Goal: Navigation & Orientation: Find specific page/section

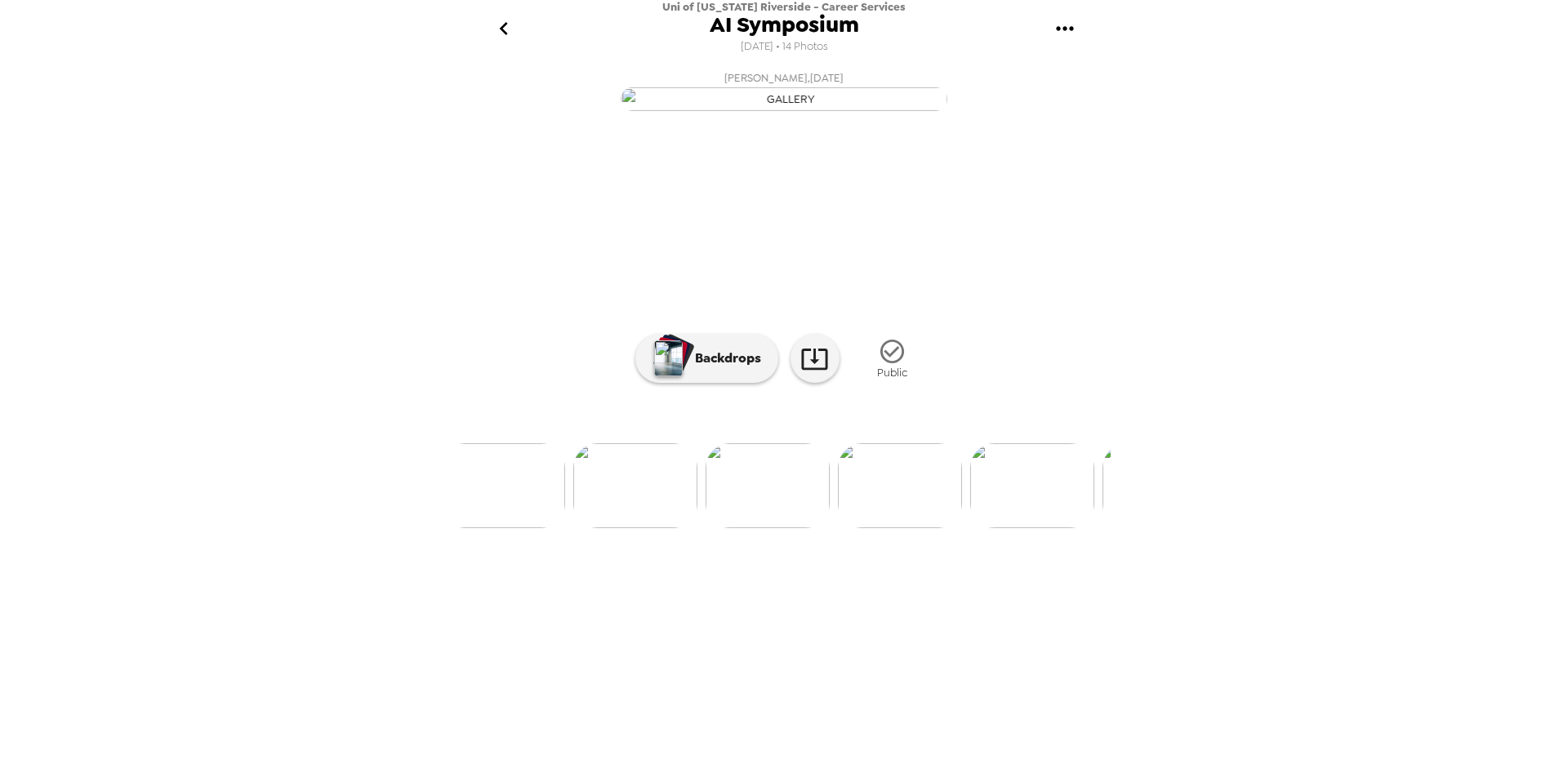
scroll to position [0, 813]
click at [491, 27] on icon "go back" at bounding box center [503, 29] width 26 height 26
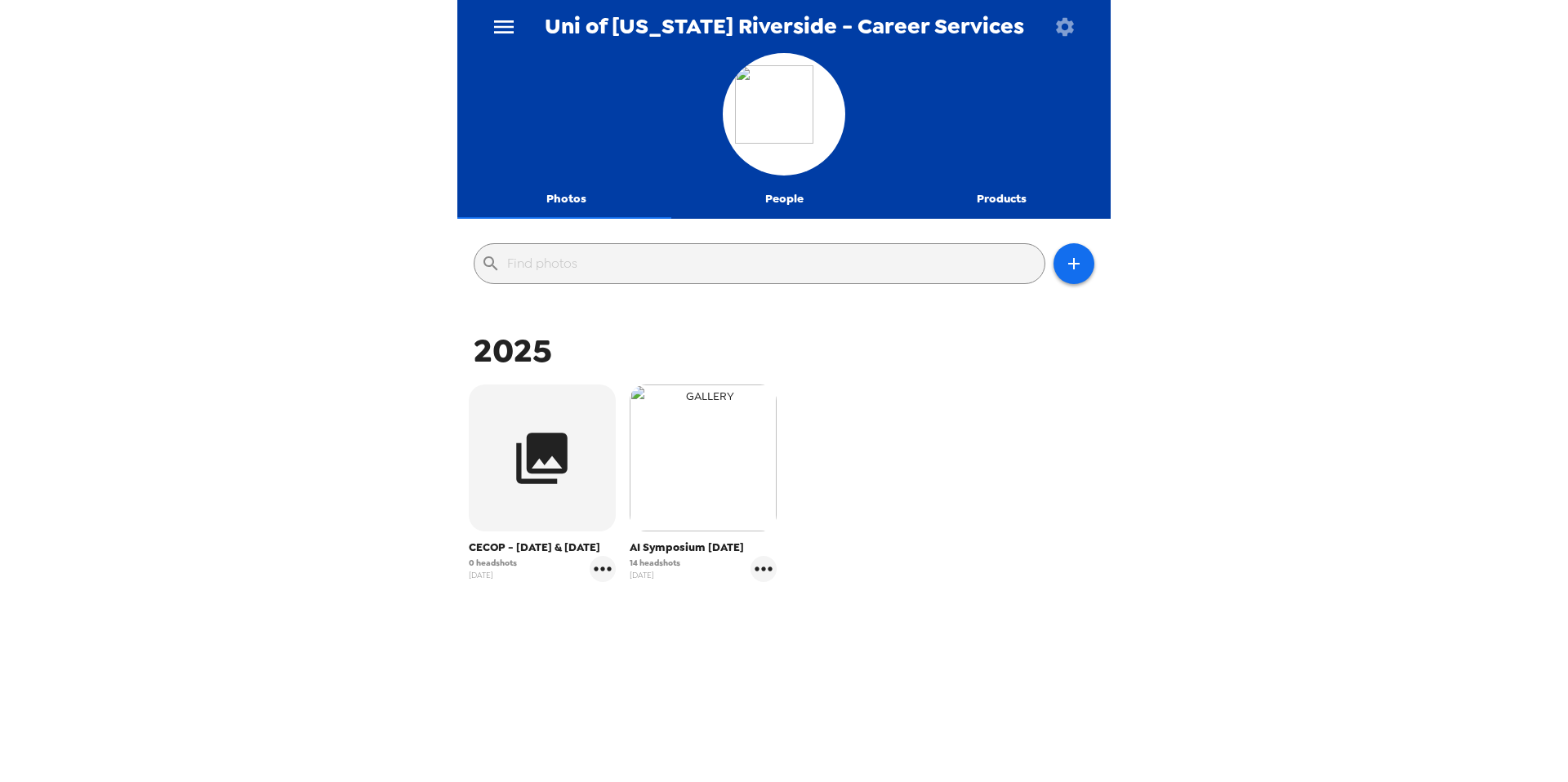
click at [686, 500] on img "button" at bounding box center [703, 458] width 147 height 147
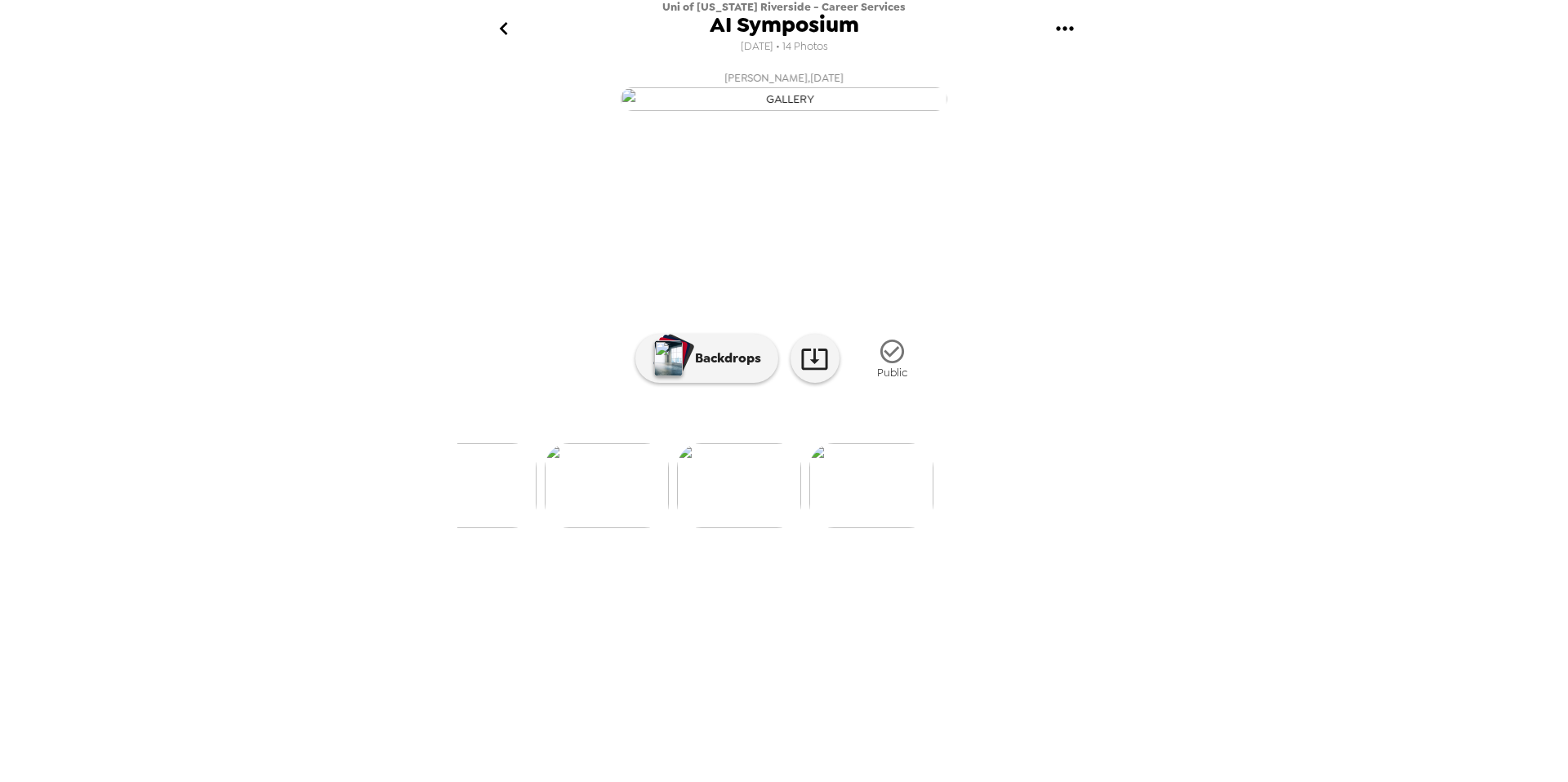
scroll to position [0, 1720]
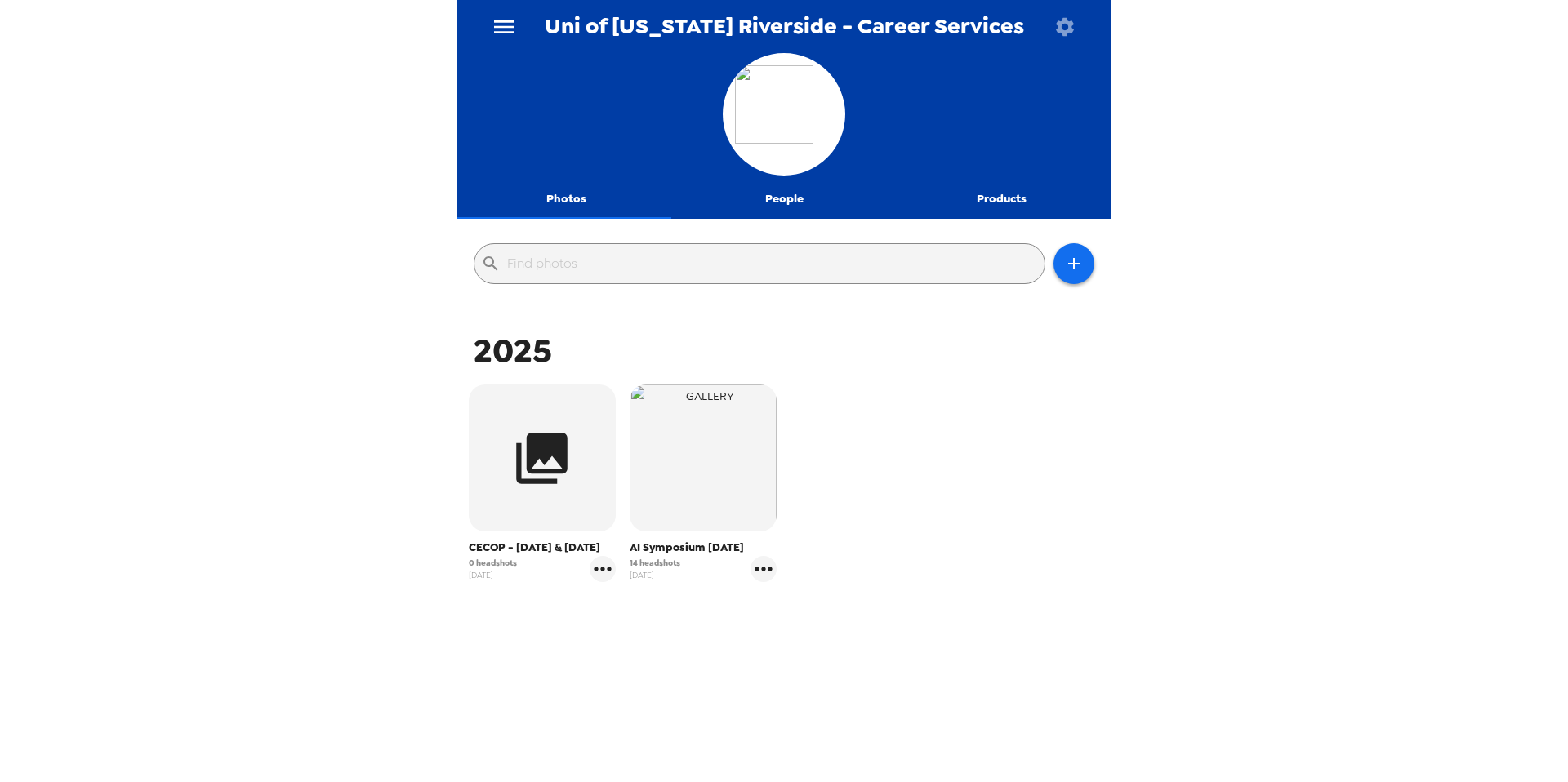
click at [1073, 27] on icon "button" at bounding box center [1065, 27] width 23 height 23
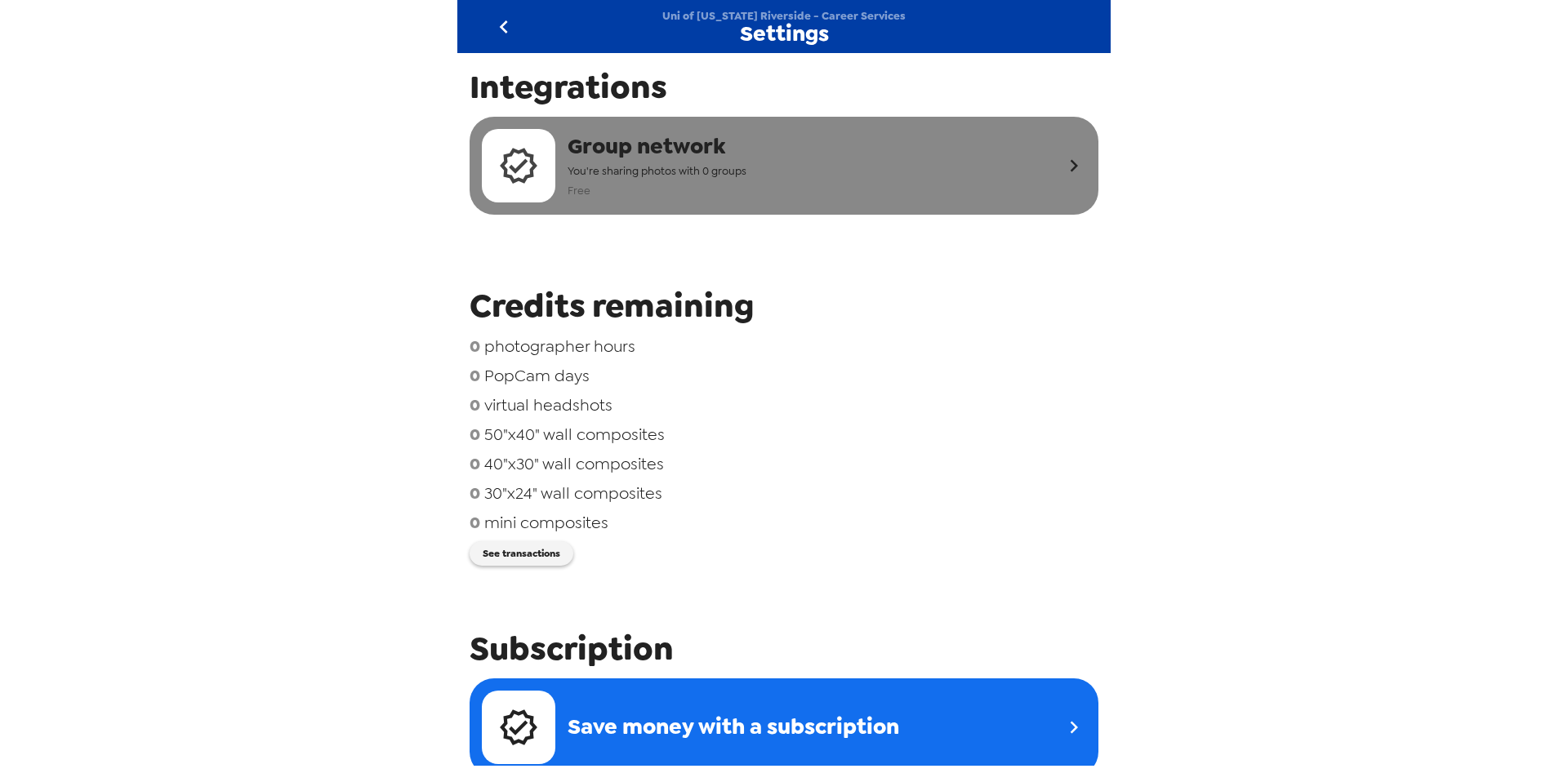
drag, startPoint x: 1258, startPoint y: 281, endPoint x: 1028, endPoint y: 176, distance: 252.8
click at [1250, 278] on div "Uni of [US_STATE] Riverside - Career Services Settings Integrations Group netwo…" at bounding box center [784, 391] width 1568 height 782
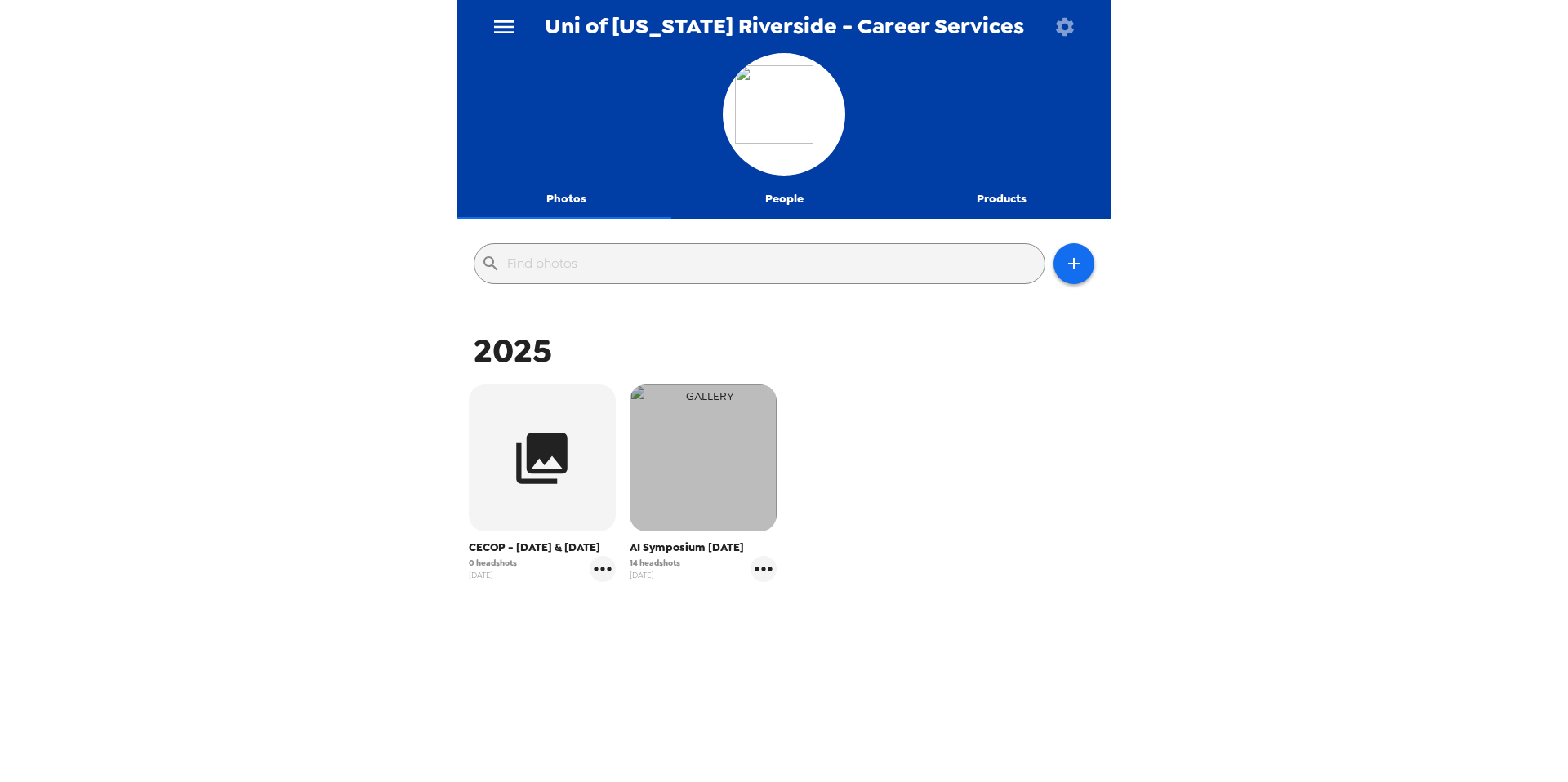
click at [641, 463] on img "button" at bounding box center [703, 458] width 147 height 147
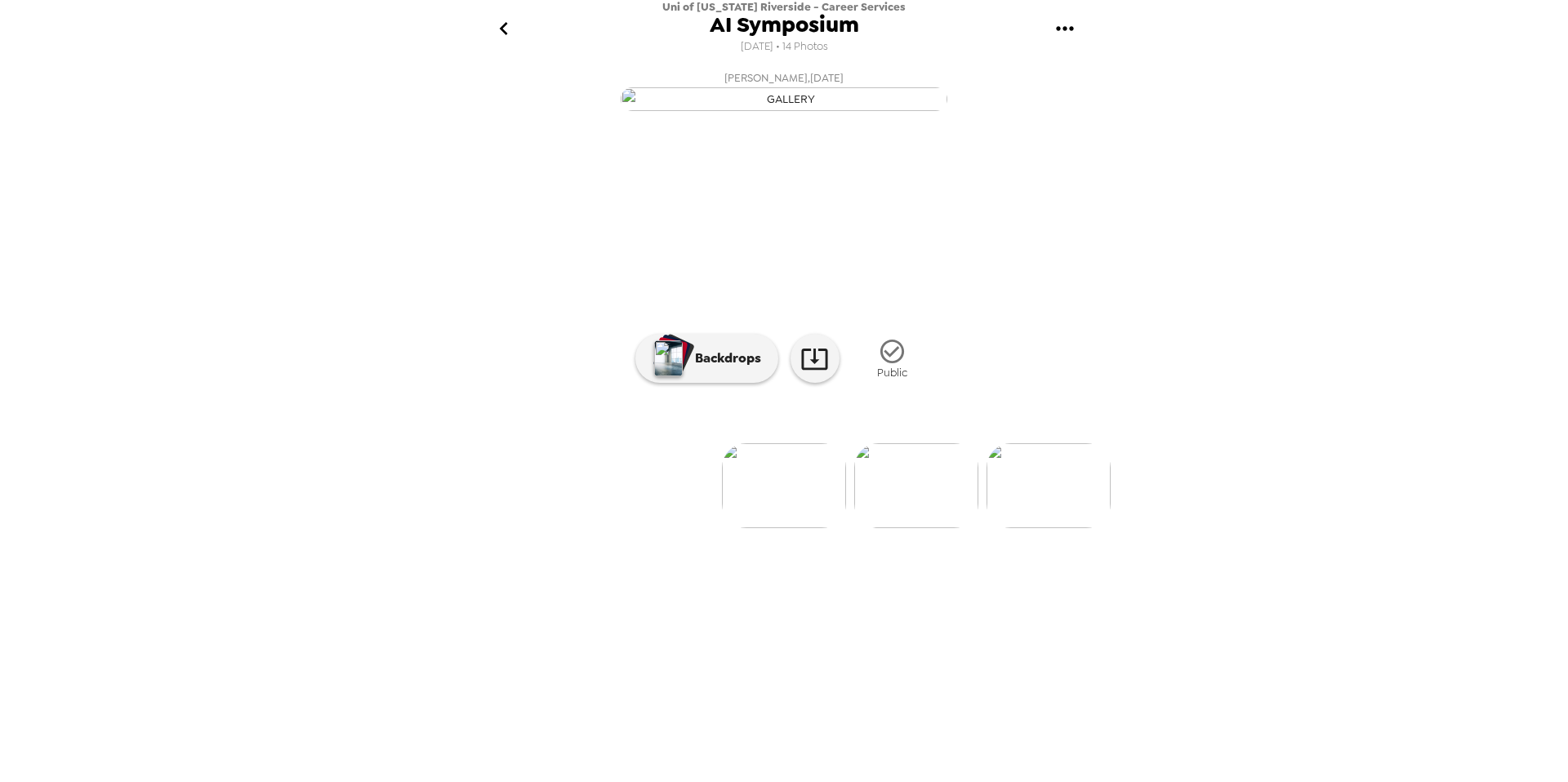
click at [617, 711] on div "[PERSON_NAME] , [DATE] [PERSON_NAME] , [DATE] [PERSON_NAME] , [DATE] [PERSON_NA…" at bounding box center [784, 420] width 653 height 713
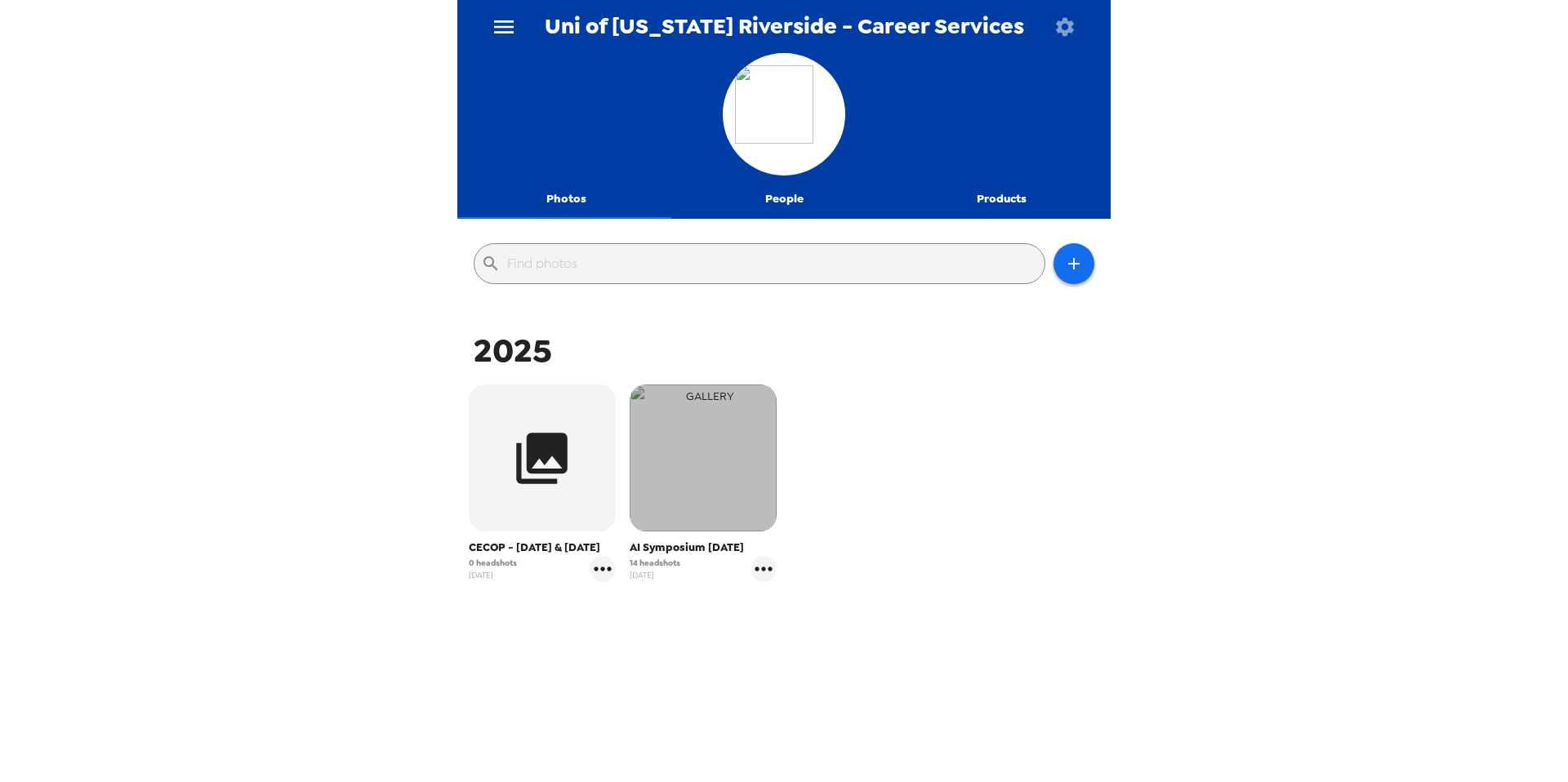
click at [684, 454] on img "button" at bounding box center [703, 458] width 147 height 147
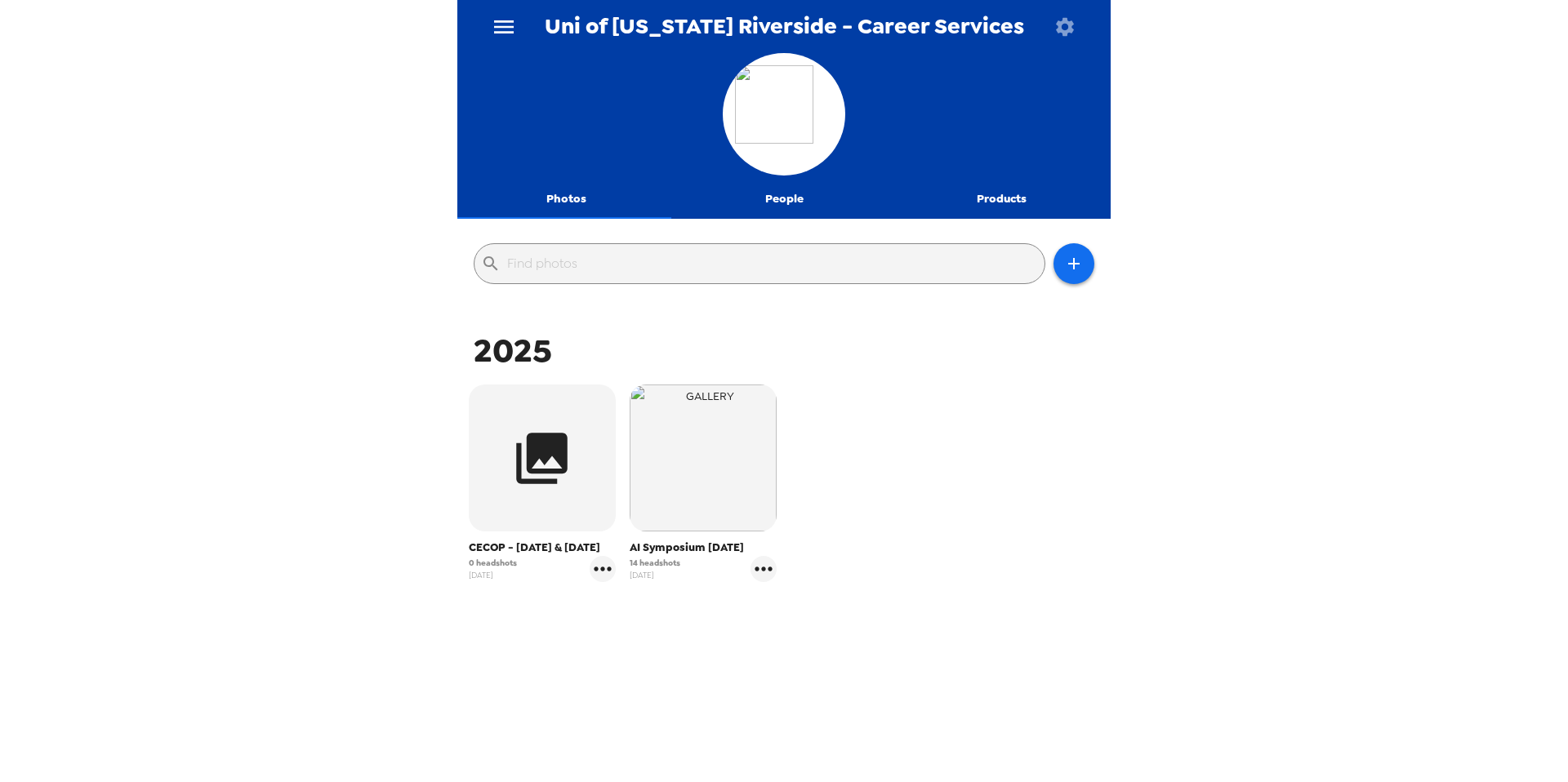
click at [795, 203] on button "People" at bounding box center [784, 199] width 218 height 40
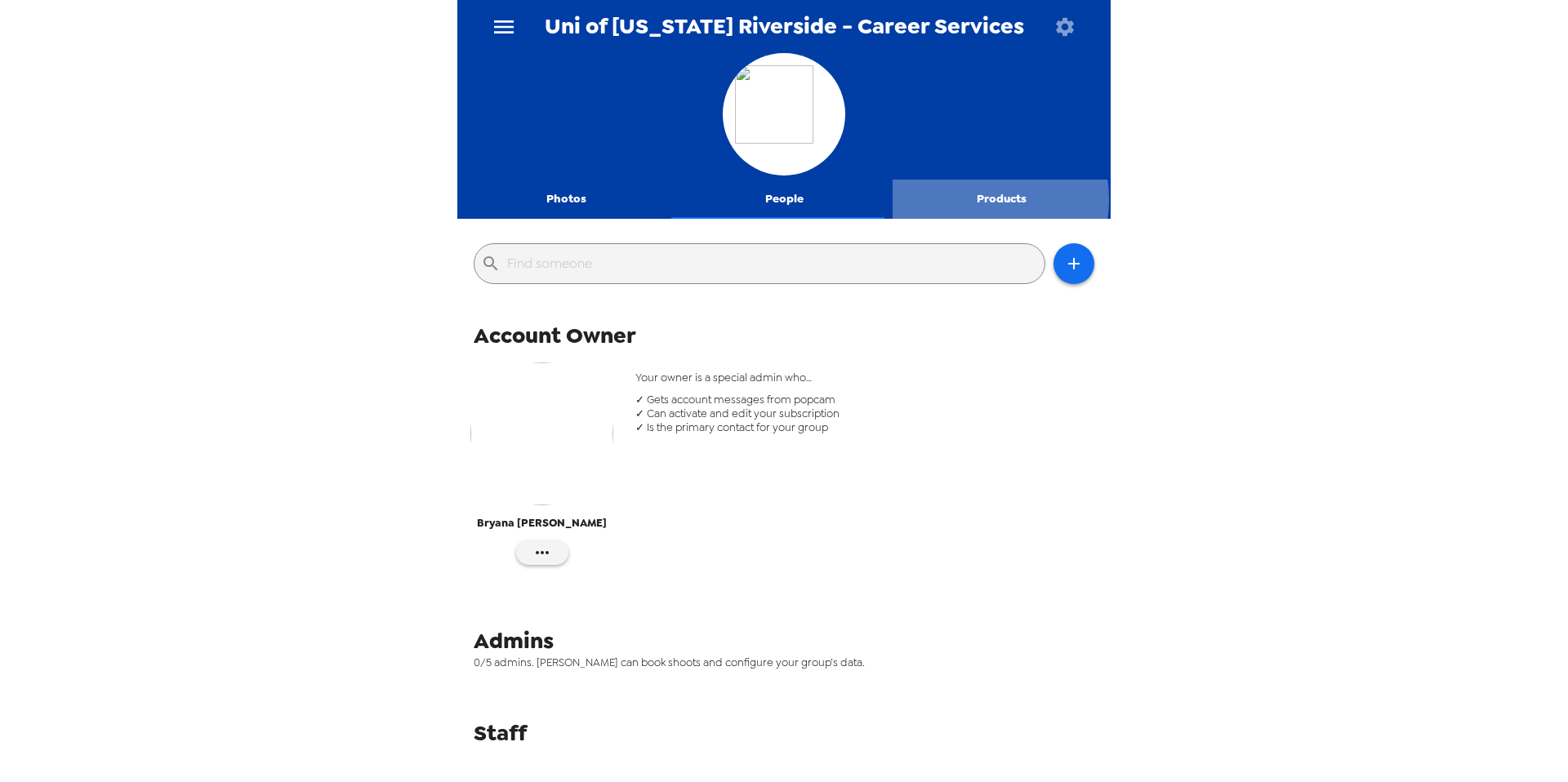
click at [965, 200] on button "Products" at bounding box center [1001, 199] width 218 height 40
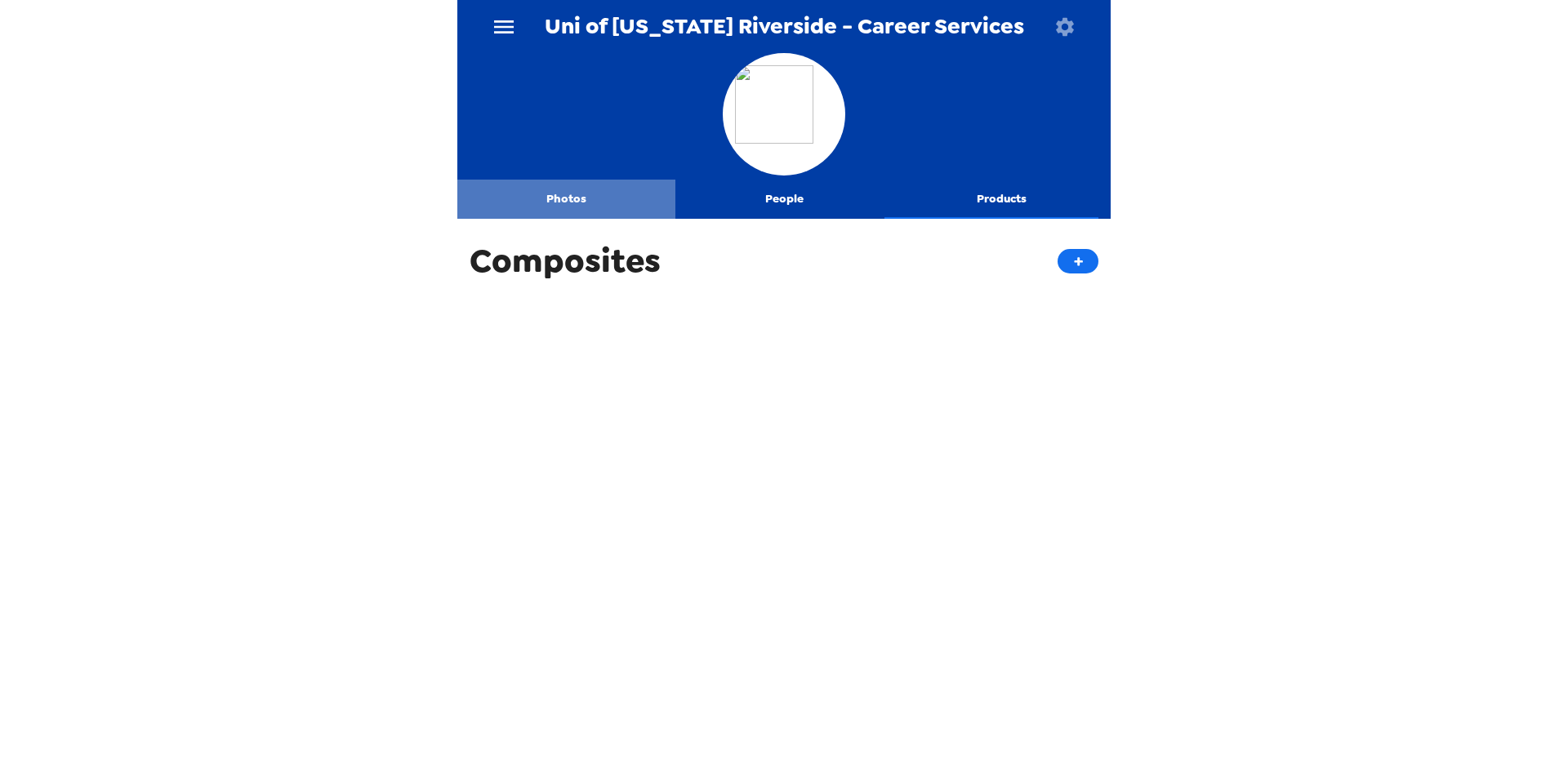
click at [574, 200] on button "Photos" at bounding box center [566, 199] width 218 height 40
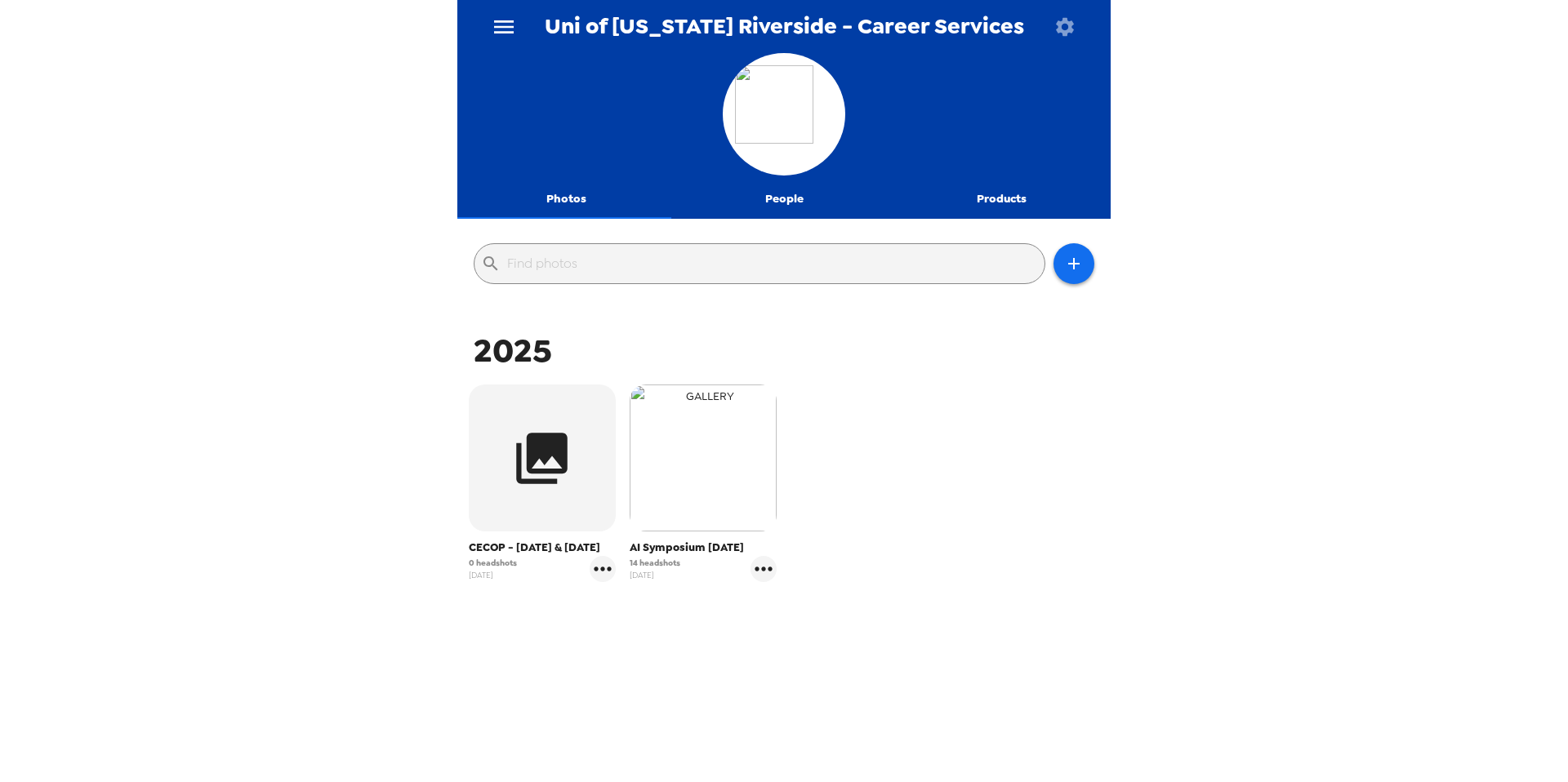
click at [728, 482] on img "button" at bounding box center [703, 458] width 147 height 147
